Goal: Use online tool/utility: Utilize a website feature to perform a specific function

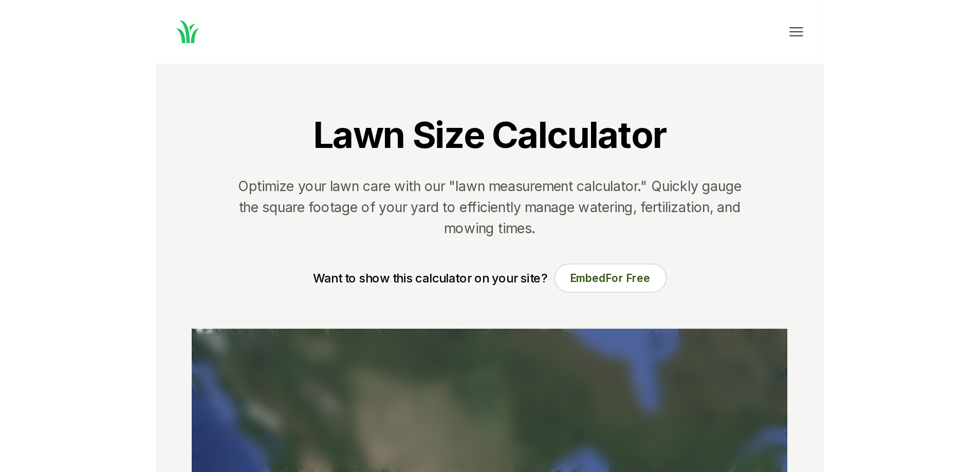
scroll to position [205, 0]
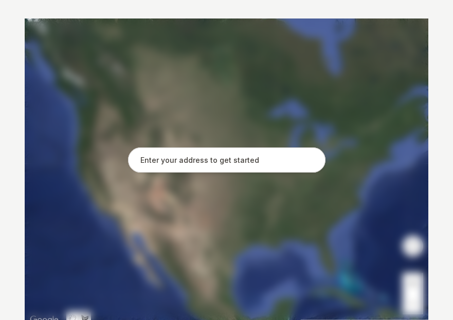
click at [188, 172] on input "text" at bounding box center [226, 161] width 197 height 26
click at [195, 167] on input "text" at bounding box center [226, 161] width 197 height 26
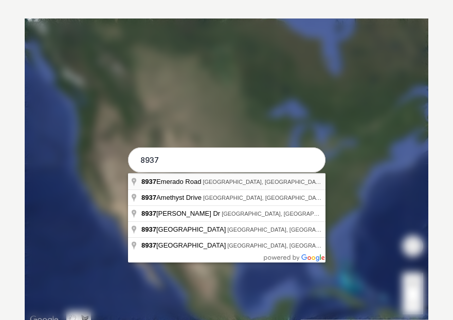
type input "8937 Emerado Road, Georgetown Township, MI"
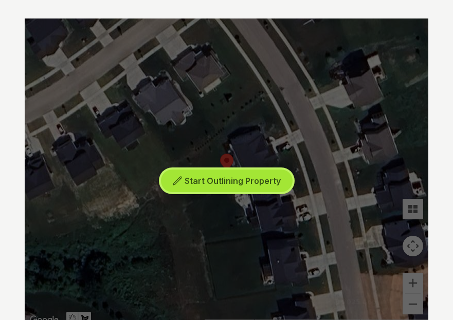
click at [225, 175] on button "Start Outlining Property" at bounding box center [227, 181] width 132 height 23
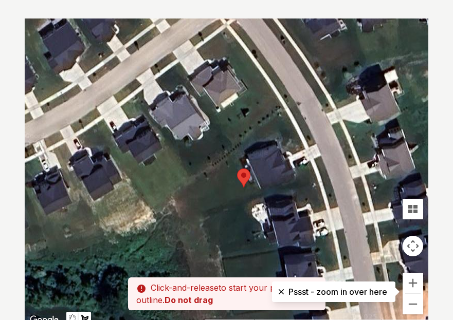
drag, startPoint x: 254, startPoint y: 122, endPoint x: 284, endPoint y: 143, distance: 36.6
click at [284, 143] on div at bounding box center [227, 173] width 404 height 308
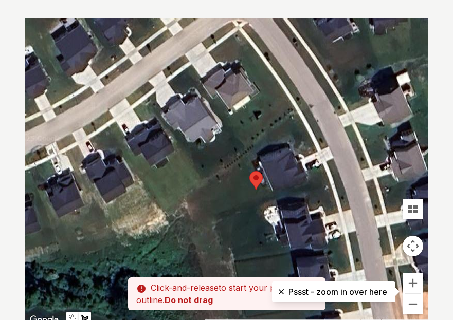
click at [320, 151] on div at bounding box center [227, 173] width 404 height 308
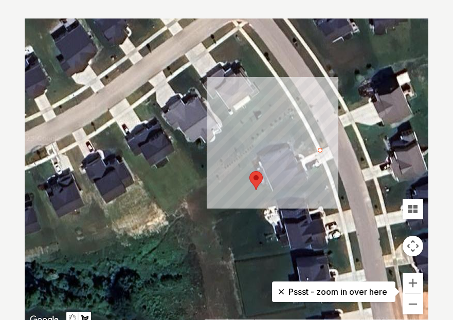
click at [298, 112] on div at bounding box center [227, 173] width 404 height 308
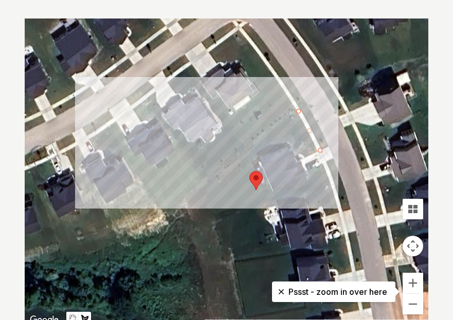
click at [204, 182] on div at bounding box center [227, 173] width 404 height 308
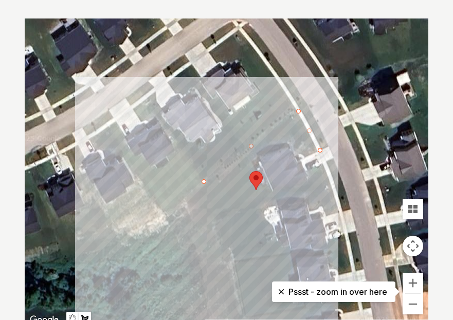
click at [215, 218] on div at bounding box center [227, 173] width 404 height 308
click at [328, 184] on div at bounding box center [227, 173] width 404 height 308
click at [322, 164] on div at bounding box center [227, 173] width 404 height 308
click at [304, 171] on div at bounding box center [227, 173] width 404 height 308
click at [310, 180] on div at bounding box center [227, 173] width 404 height 308
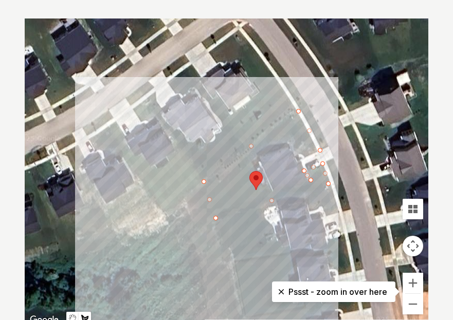
click at [273, 195] on div at bounding box center [227, 173] width 404 height 308
click at [263, 187] on div at bounding box center [227, 173] width 404 height 308
click at [252, 160] on div at bounding box center [227, 173] width 404 height 308
drag, startPoint x: 287, startPoint y: 136, endPoint x: 296, endPoint y: 147, distance: 13.6
click at [287, 136] on div at bounding box center [227, 173] width 404 height 308
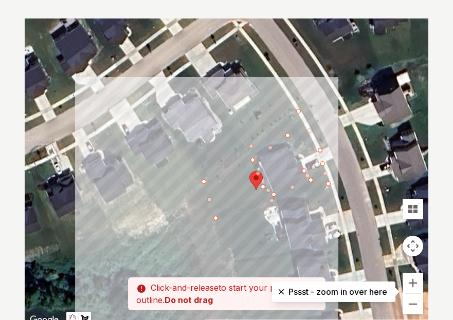
click at [304, 158] on div at bounding box center [227, 173] width 404 height 308
click at [322, 150] on div at bounding box center [227, 173] width 404 height 308
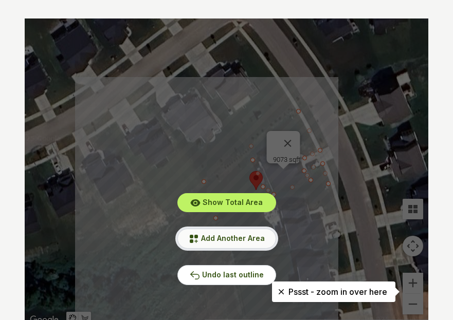
click at [246, 244] on button "Add Another Area" at bounding box center [226, 239] width 99 height 20
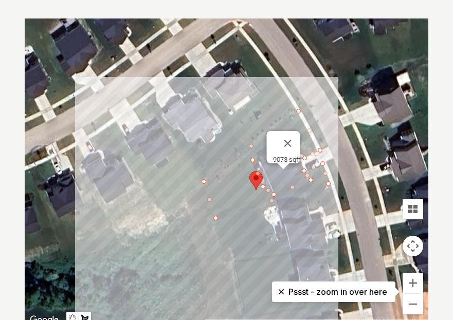
click at [334, 184] on div at bounding box center [227, 173] width 404 height 308
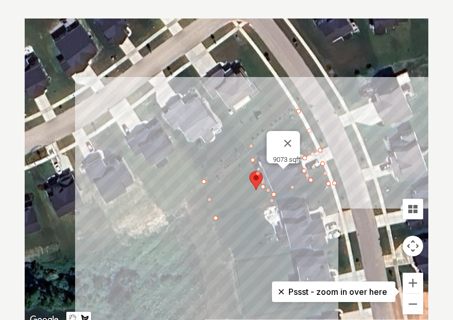
click at [344, 184] on div at bounding box center [227, 173] width 404 height 308
click at [333, 158] on div at bounding box center [227, 173] width 404 height 308
click at [326, 162] on div at bounding box center [227, 173] width 404 height 308
click at [333, 182] on div at bounding box center [227, 173] width 404 height 308
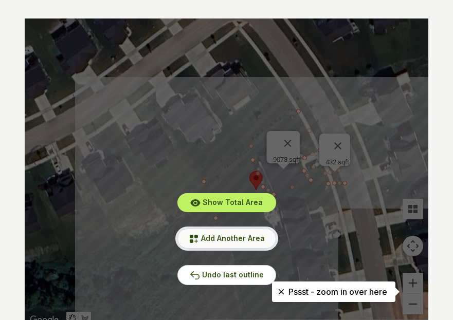
click at [254, 233] on button "Add Another Area" at bounding box center [226, 239] width 99 height 20
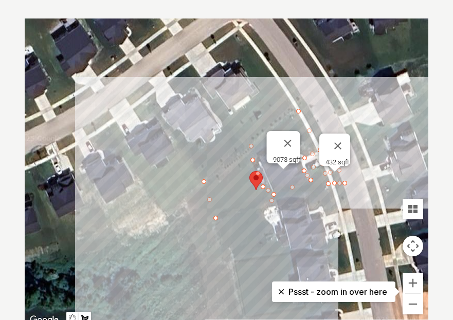
click at [346, 140] on button "Close" at bounding box center [337, 146] width 25 height 25
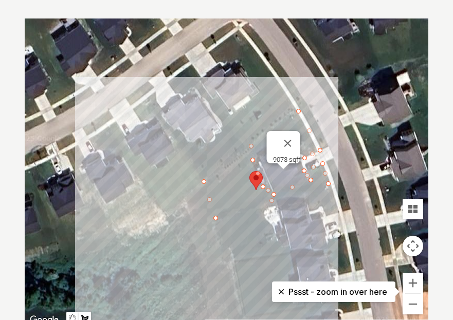
click at [321, 149] on div at bounding box center [227, 173] width 404 height 308
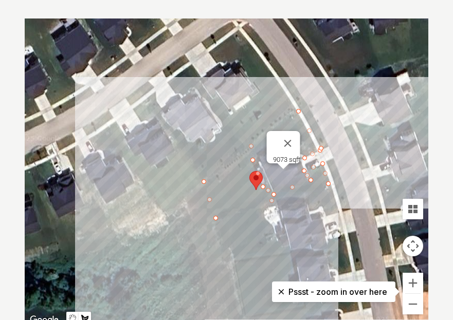
click at [330, 147] on div at bounding box center [227, 173] width 404 height 308
click at [310, 109] on div at bounding box center [227, 173] width 404 height 308
click at [304, 111] on div at bounding box center [227, 173] width 404 height 308
click at [321, 150] on div at bounding box center [227, 173] width 404 height 308
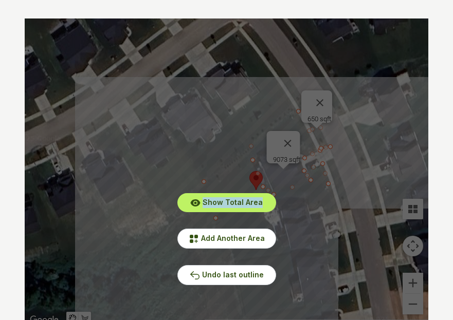
drag, startPoint x: 298, startPoint y: 134, endPoint x: 309, endPoint y: 115, distance: 21.9
click at [221, 157] on div "Show Total Area Add Another Area Undo last outline" at bounding box center [227, 173] width 404 height 308
drag, startPoint x: 309, startPoint y: 115, endPoint x: 270, endPoint y: 116, distance: 38.6
click at [270, 116] on div "Show Total Area Add Another Area Undo last outline" at bounding box center [227, 173] width 404 height 308
click at [273, 116] on div "Show Total Area Add Another Area Undo last outline" at bounding box center [227, 173] width 404 height 308
